Goal: Task Accomplishment & Management: Use online tool/utility

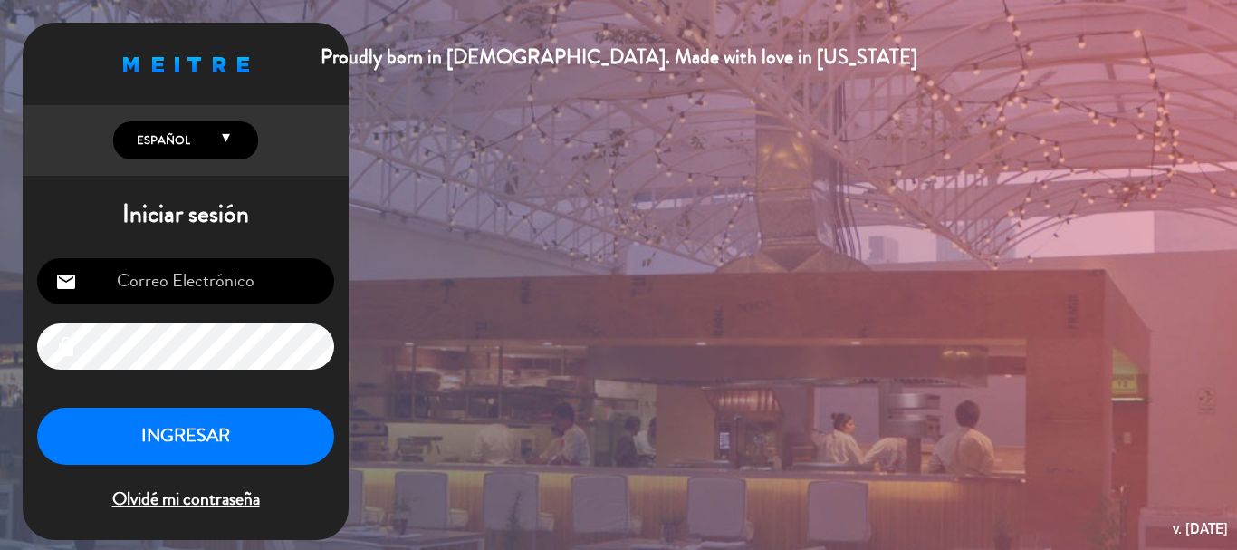
type input "[EMAIL_ADDRESS][DOMAIN_NAME]"
click at [215, 426] on button "INGRESAR" at bounding box center [185, 435] width 297 height 57
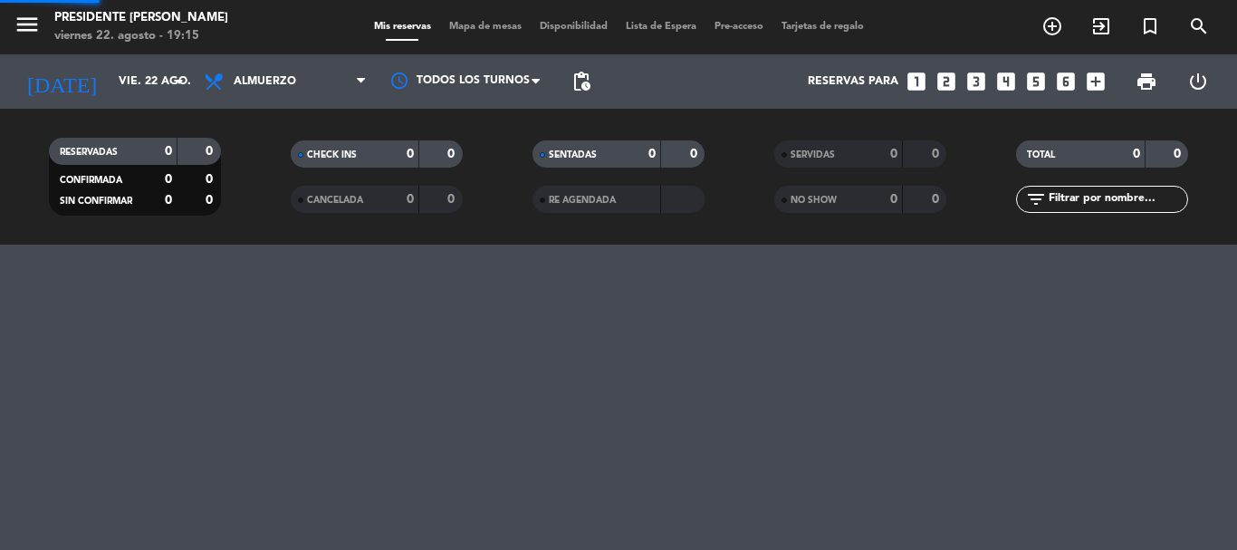
click at [307, 77] on span "Almuerzo" at bounding box center [285, 82] width 181 height 40
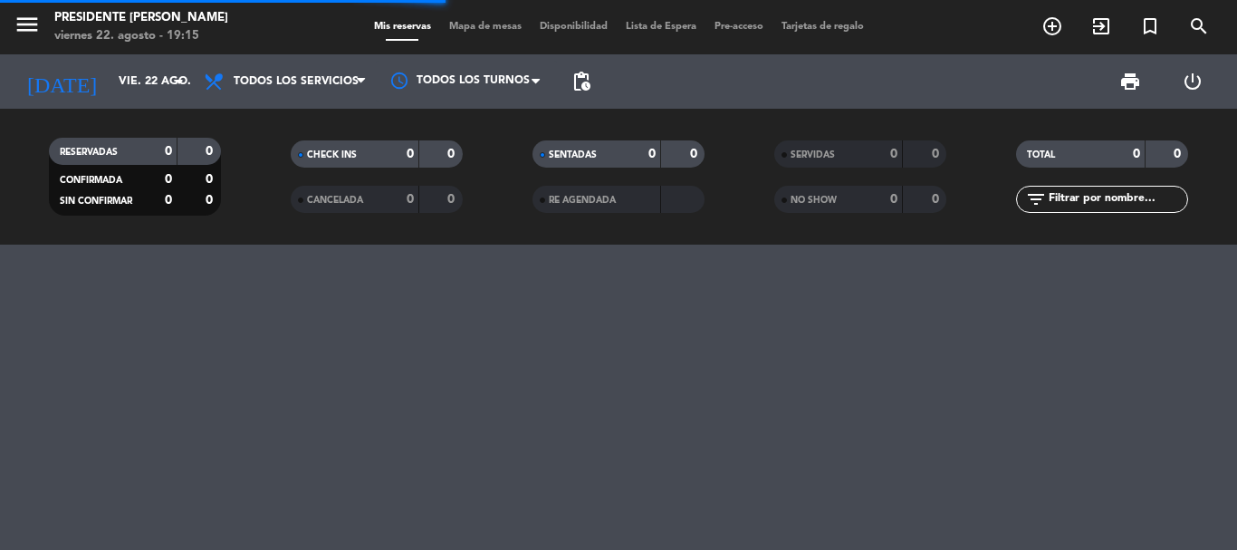
click at [303, 122] on div "menu Presidente Bar Recoleta viernes 22. agosto - 19:15 Mis reservas Mapa de me…" at bounding box center [618, 122] width 1237 height 244
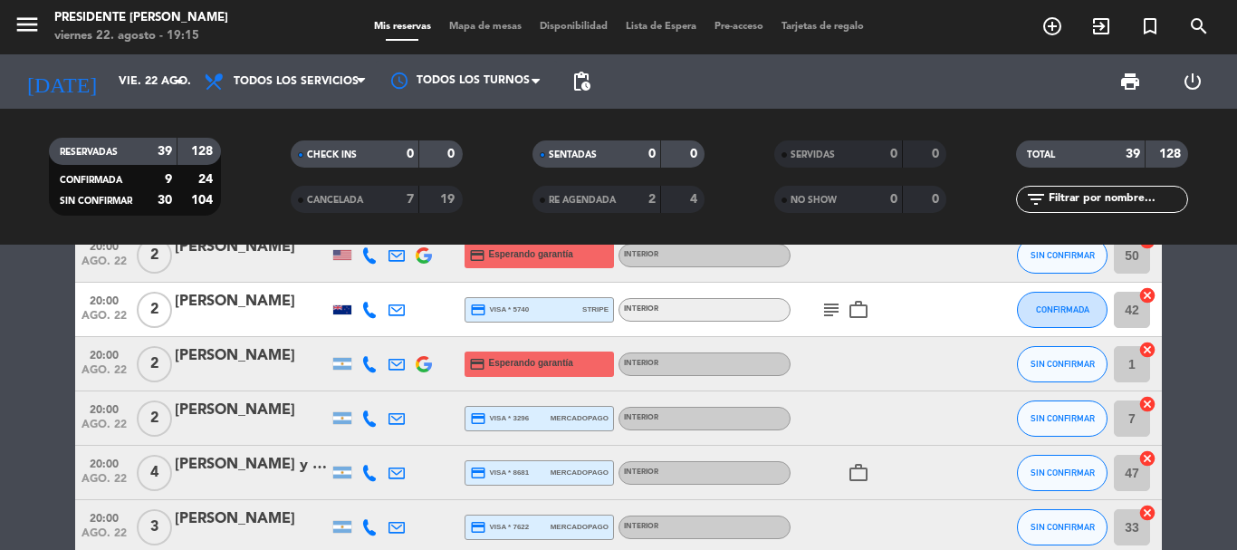
scroll to position [362, 0]
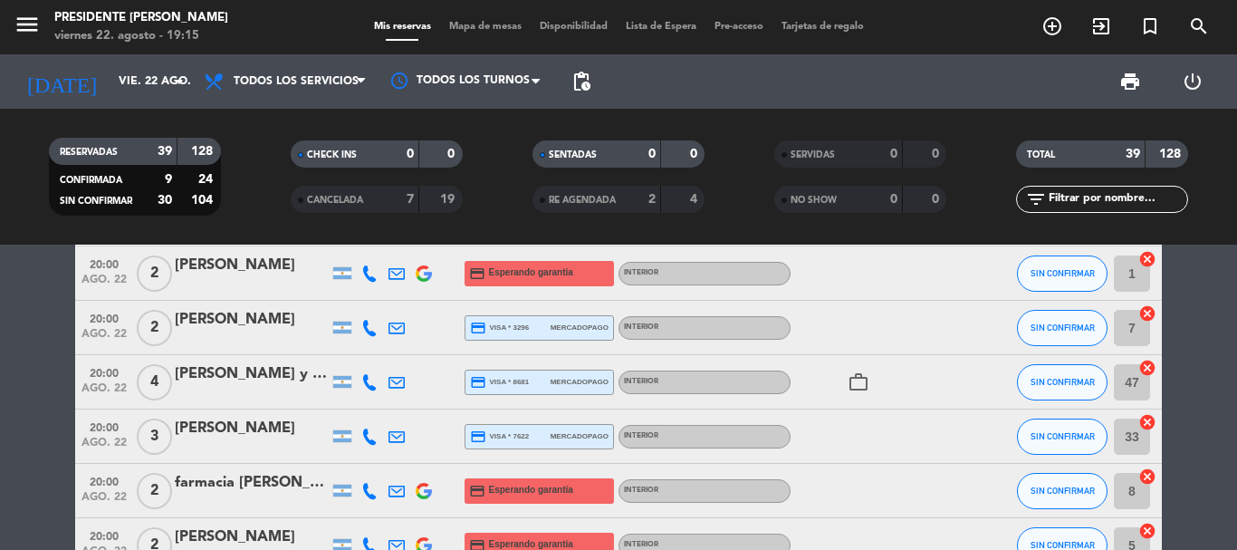
drag, startPoint x: 539, startPoint y: 380, endPoint x: 610, endPoint y: 385, distance: 71.7
click at [539, 379] on div "credit_card visa * 8681 mercadopago" at bounding box center [539, 382] width 139 height 24
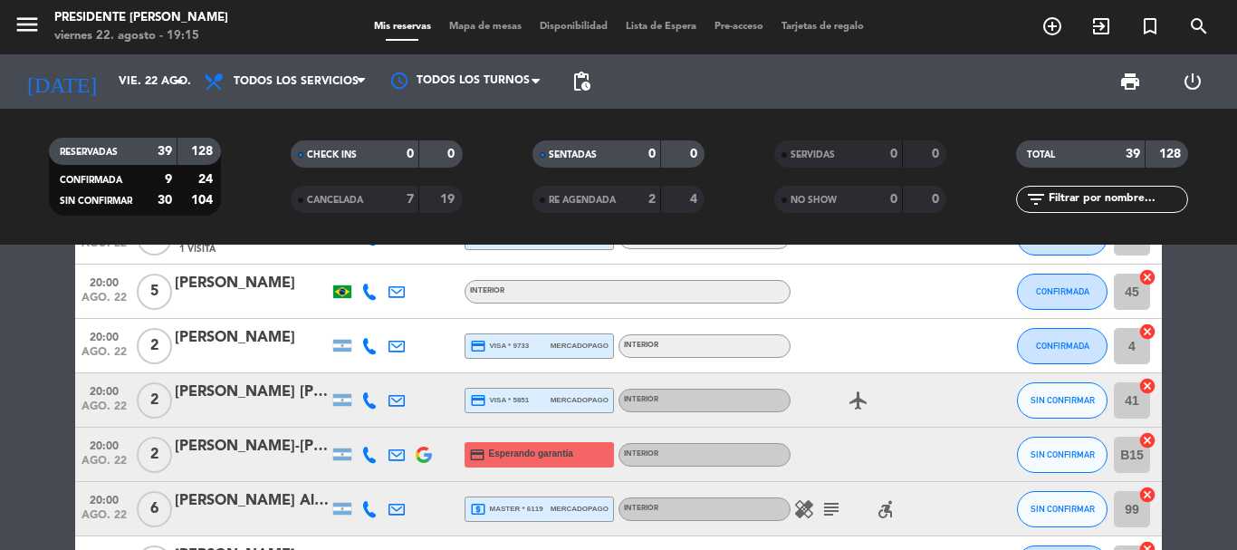
scroll to position [815, 0]
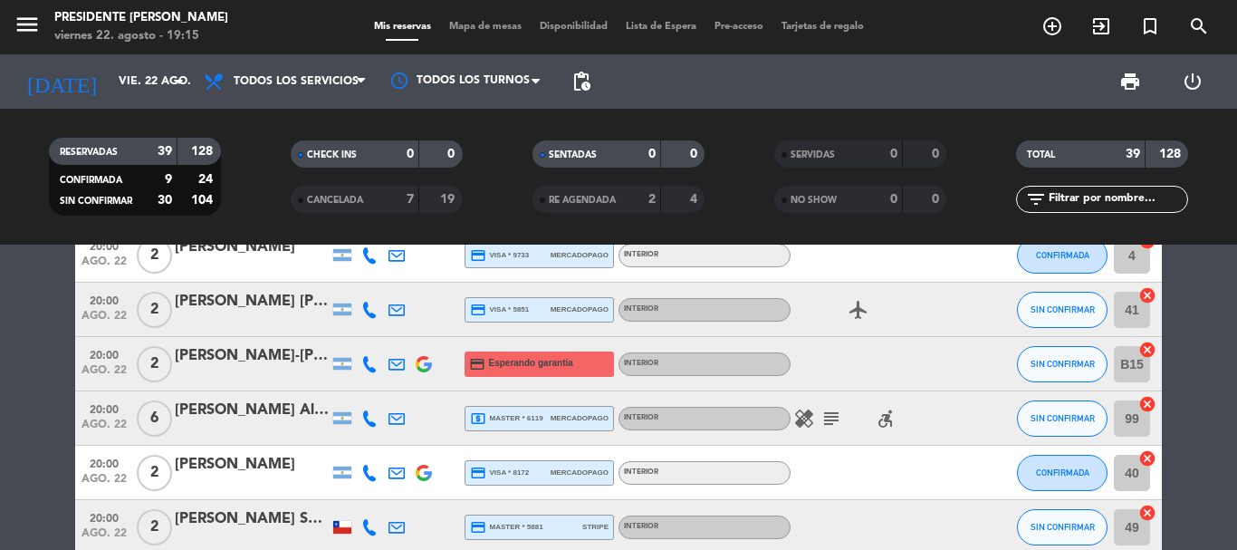
click at [545, 426] on div "local_atm master * 6119 mercadopago" at bounding box center [539, 419] width 139 height 24
click at [809, 416] on icon "healing" at bounding box center [804, 418] width 22 height 22
click at [832, 416] on icon "subject" at bounding box center [831, 418] width 22 height 22
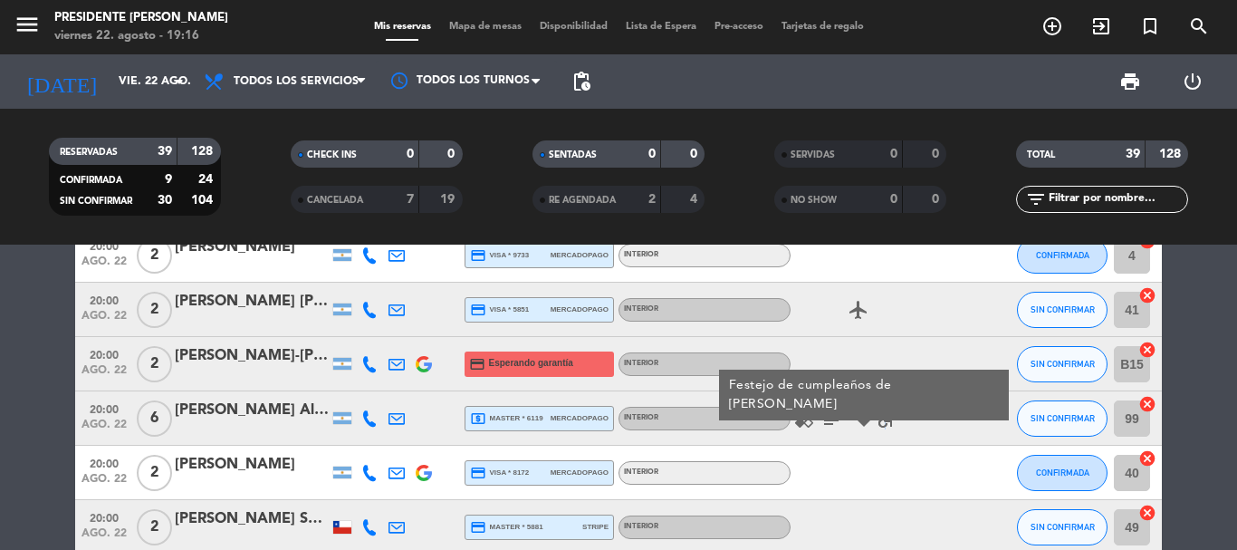
click at [885, 419] on icon "accessible_forward" at bounding box center [886, 418] width 22 height 22
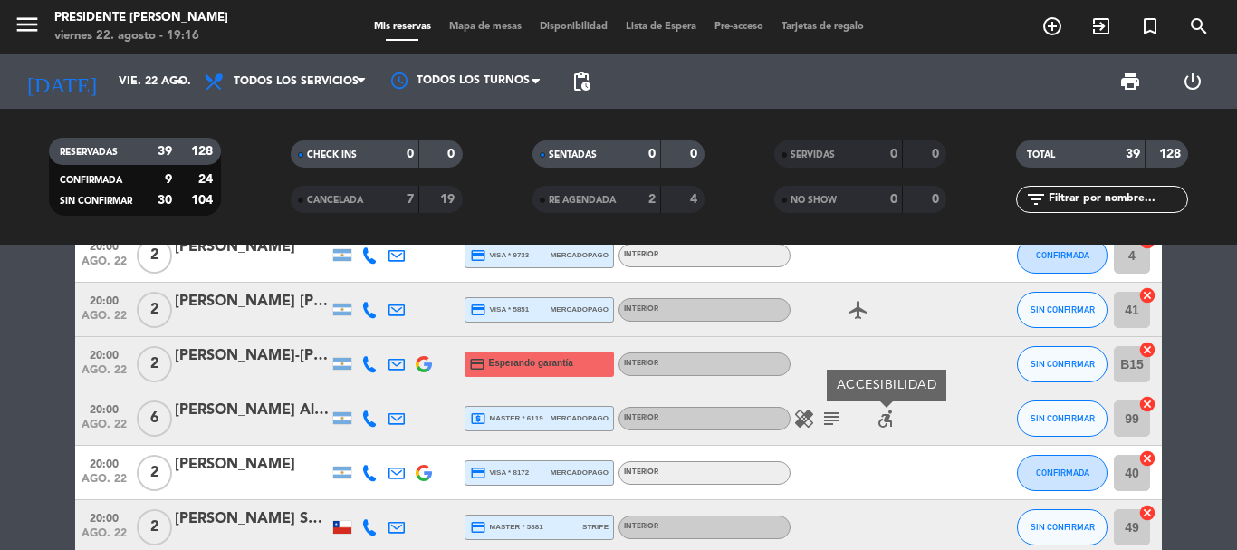
click at [808, 419] on icon "healing" at bounding box center [804, 418] width 22 height 22
click at [821, 419] on icon "subject" at bounding box center [831, 418] width 22 height 22
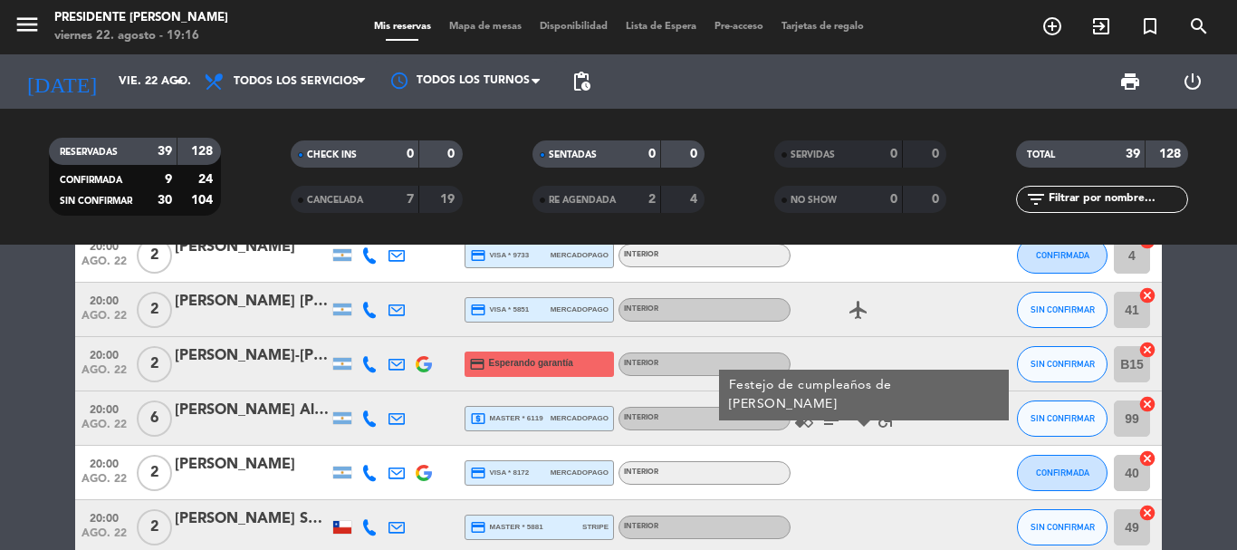
click at [883, 415] on icon "accessible_forward" at bounding box center [886, 418] width 22 height 22
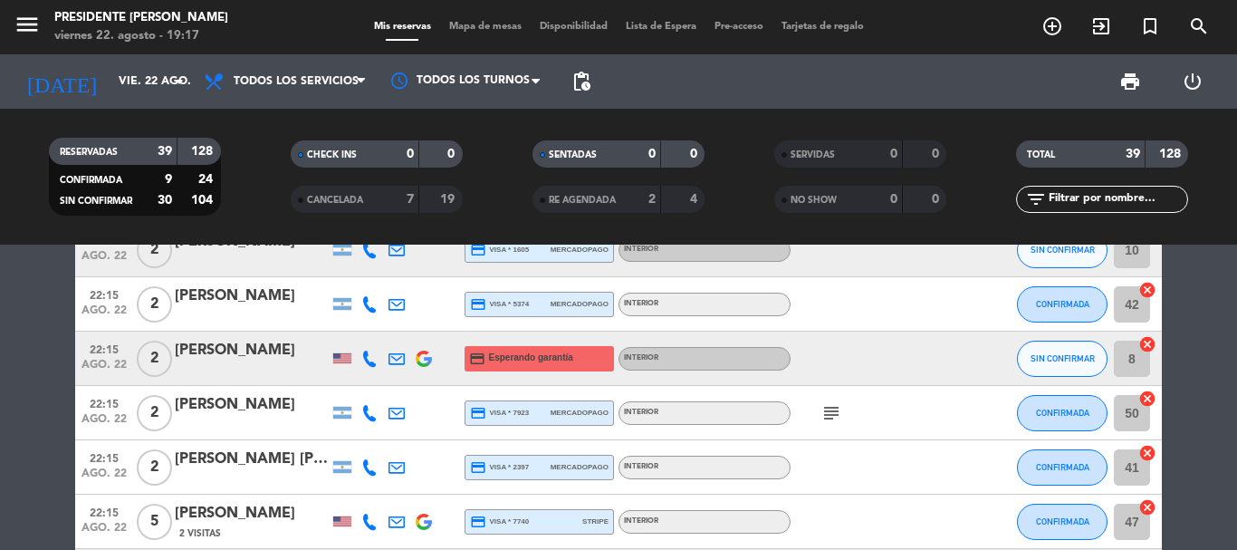
scroll to position [1811, 0]
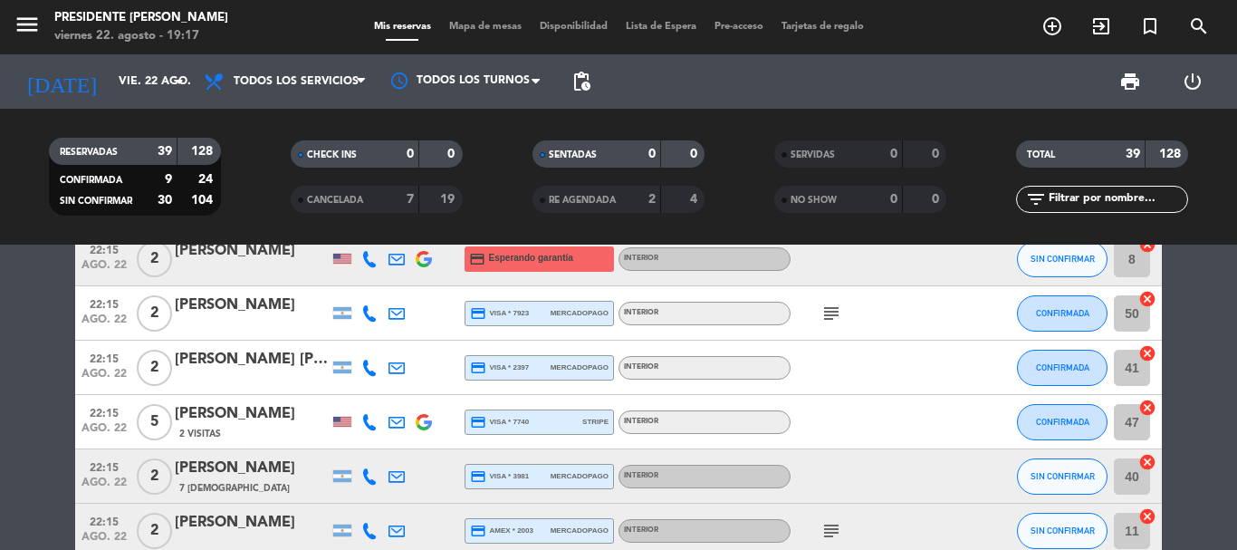
click at [518, 429] on span "credit_card visa * 7740" at bounding box center [499, 422] width 59 height 16
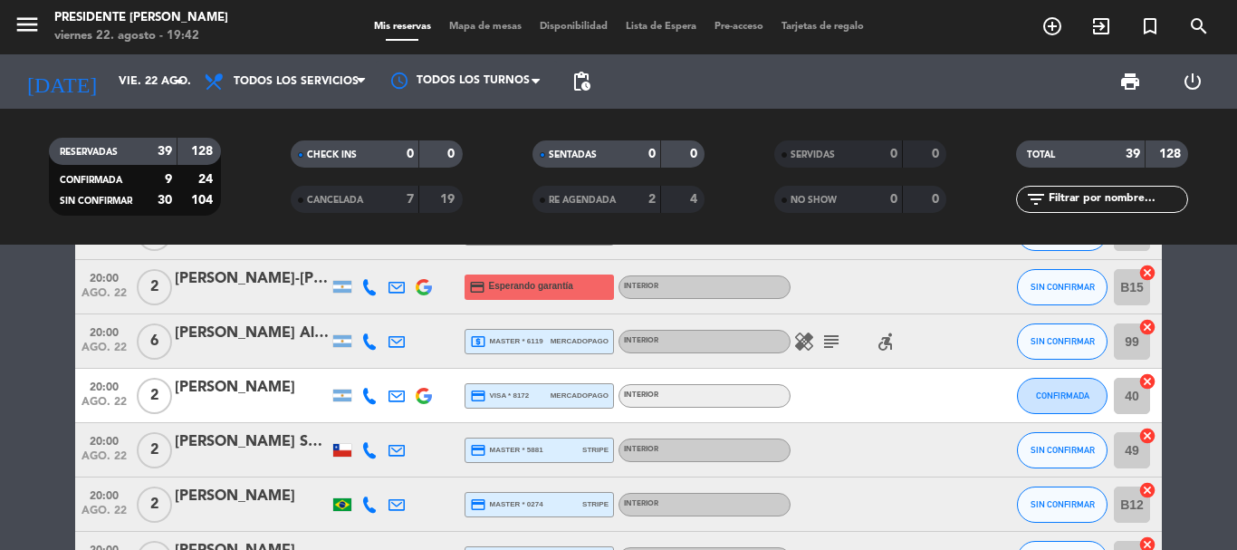
scroll to position [905, 0]
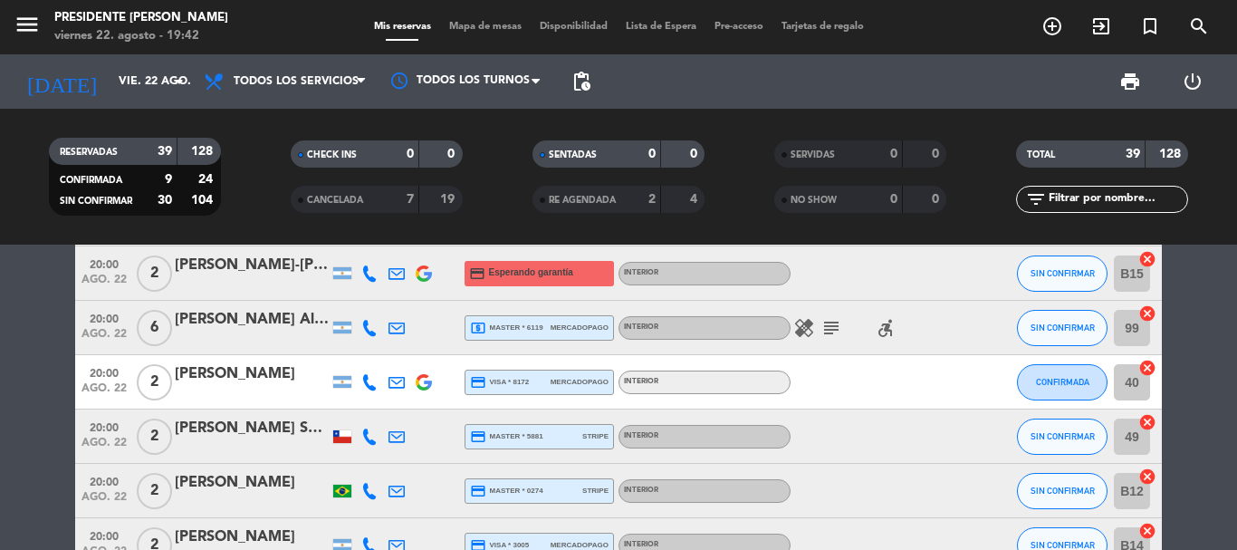
drag, startPoint x: 513, startPoint y: 331, endPoint x: 483, endPoint y: 326, distance: 30.4
click at [512, 330] on span "local_atm master * 6119" at bounding box center [506, 328] width 73 height 16
click at [399, 323] on icon at bounding box center [396, 328] width 16 height 16
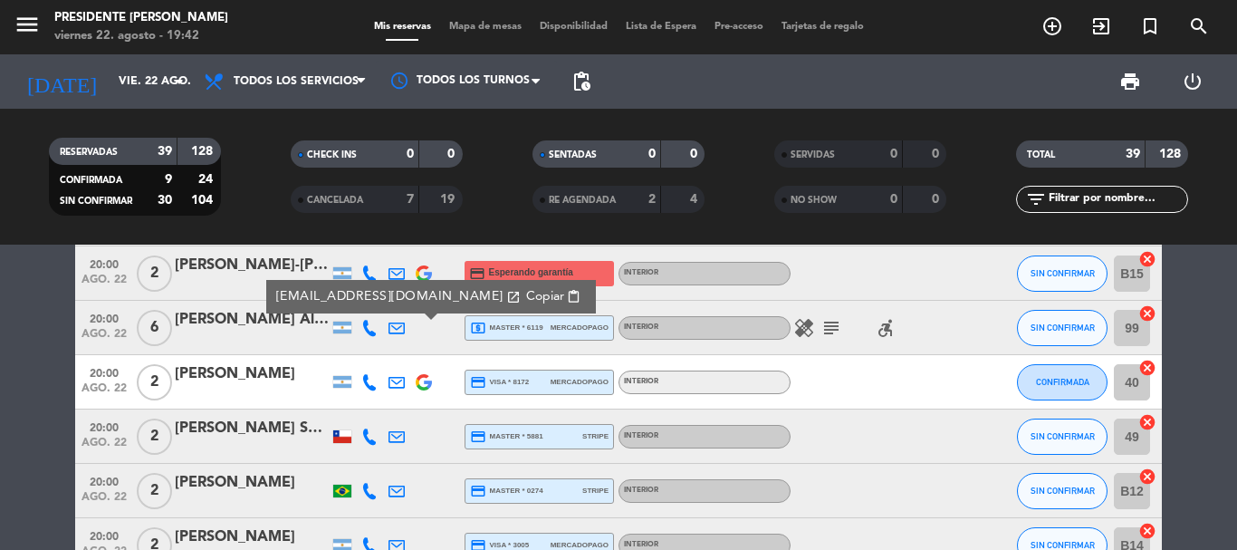
click at [526, 290] on span "Copiar" at bounding box center [545, 296] width 38 height 19
